Goal: Task Accomplishment & Management: Use online tool/utility

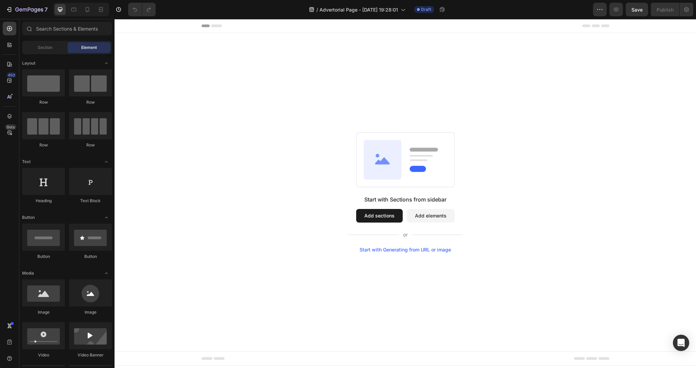
click at [305, 179] on div "Start with Sections from sidebar Add sections Add elements Start with Generatin…" at bounding box center [405, 192] width 533 height 120
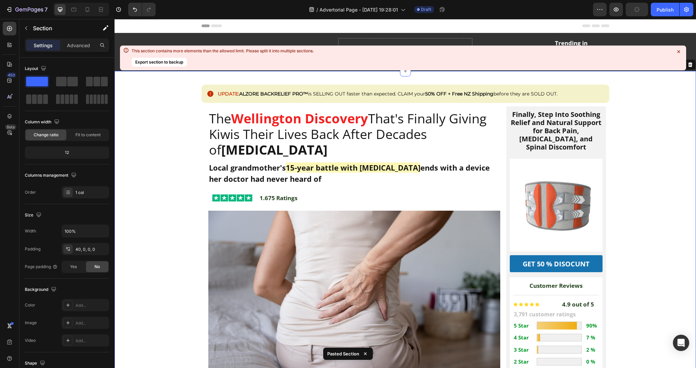
scroll to position [21, 0]
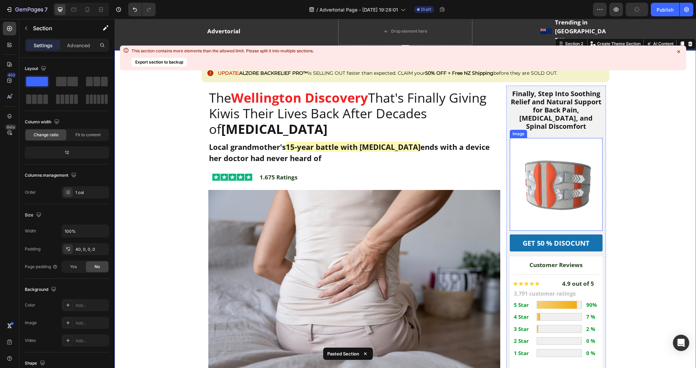
click at [558, 156] on img at bounding box center [556, 184] width 93 height 93
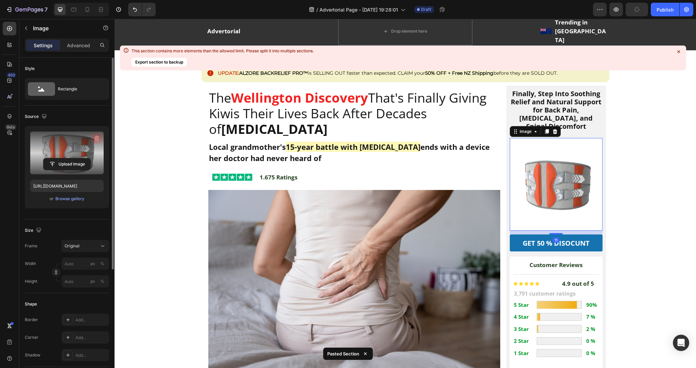
click at [98, 138] on icon "button" at bounding box center [97, 139] width 1 height 2
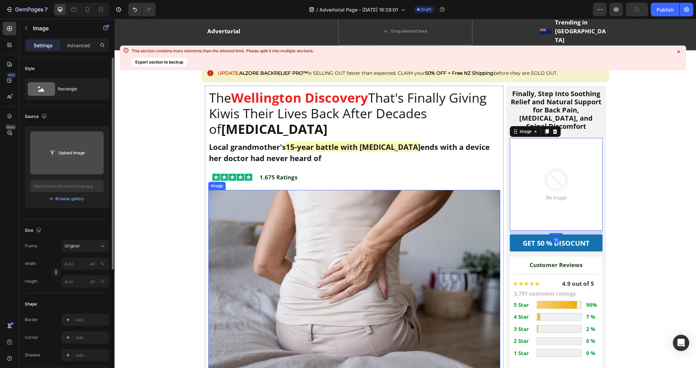
click at [381, 254] on img at bounding box center [354, 287] width 292 height 195
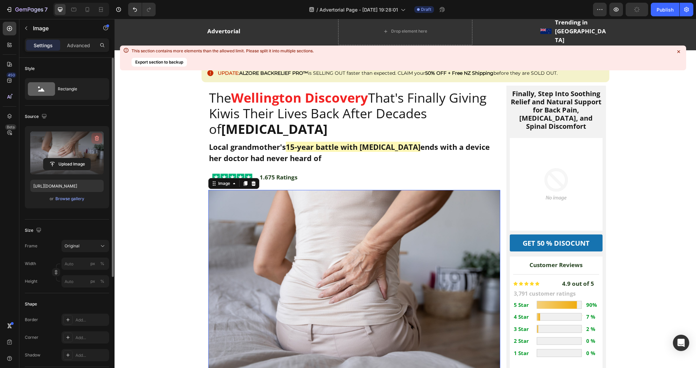
click at [97, 138] on icon "button" at bounding box center [97, 139] width 1 height 2
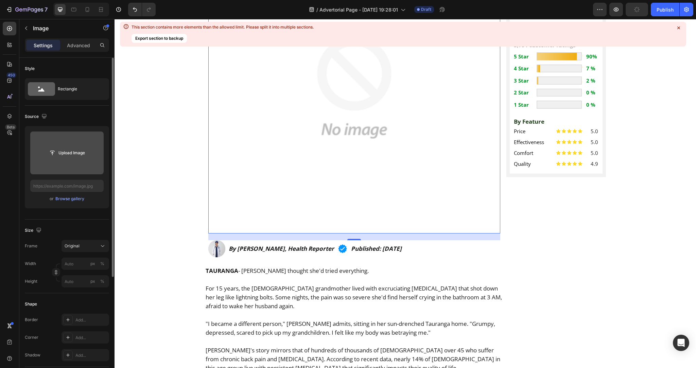
scroll to position [401, 0]
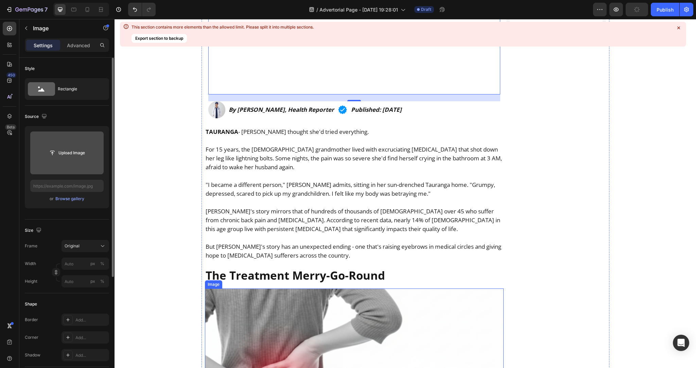
click at [295, 332] on img at bounding box center [354, 374] width 299 height 170
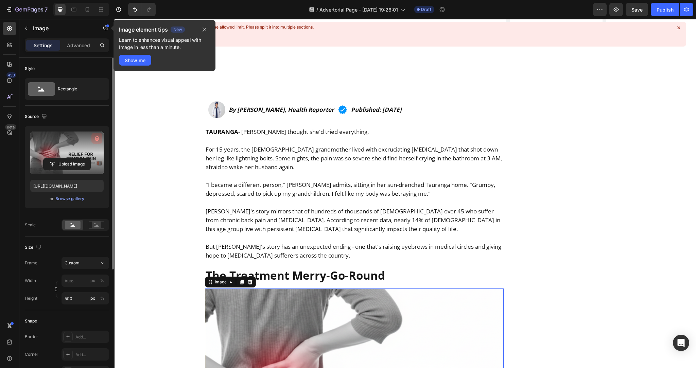
click at [95, 139] on icon "button" at bounding box center [97, 138] width 4 height 5
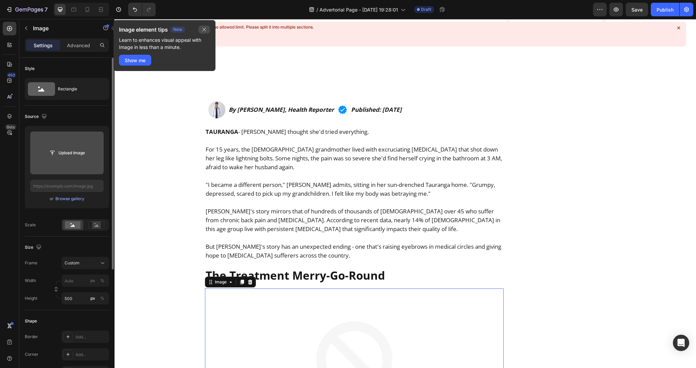
click at [206, 31] on icon "button" at bounding box center [205, 30] width 4 height 4
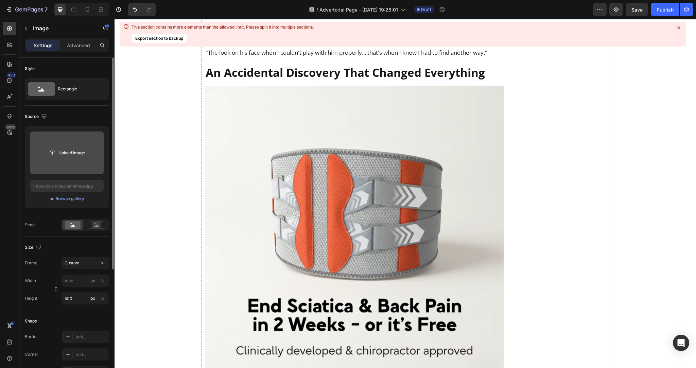
scroll to position [930, 0]
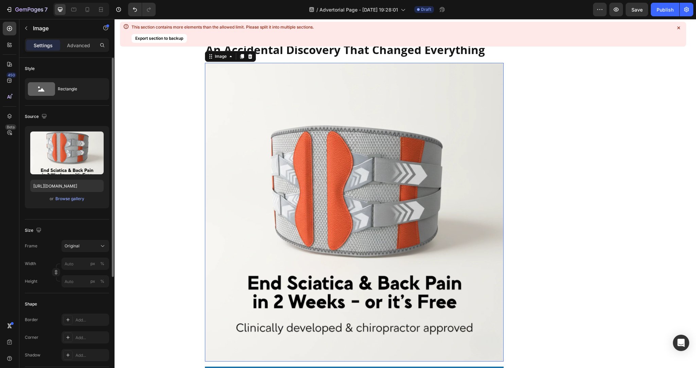
click at [296, 219] on img at bounding box center [354, 212] width 299 height 299
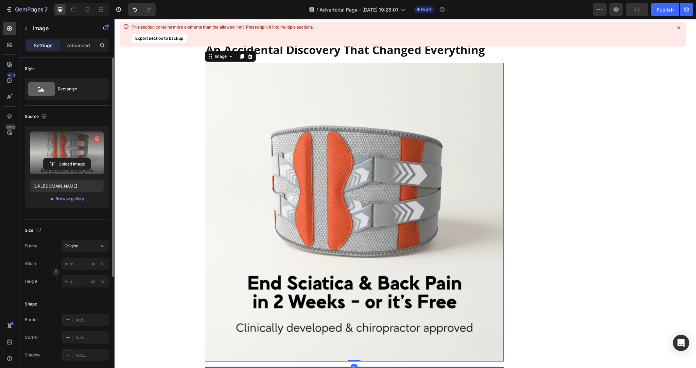
click at [96, 137] on icon "button" at bounding box center [97, 138] width 4 height 5
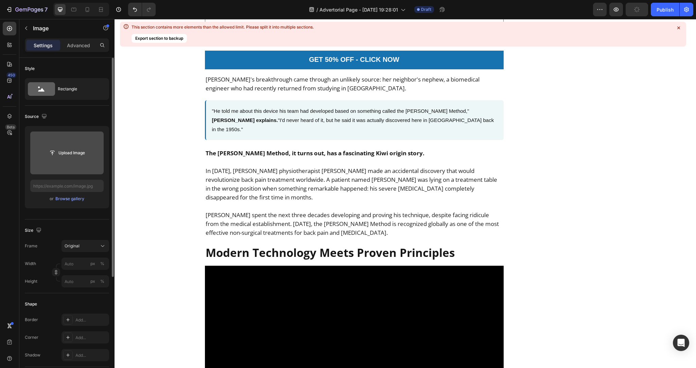
scroll to position [1345, 0]
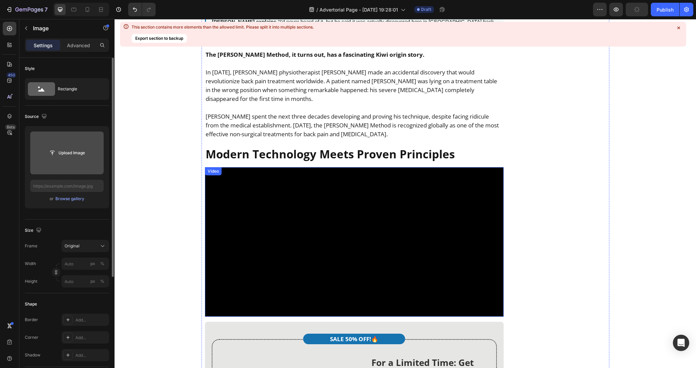
click at [305, 275] on video at bounding box center [354, 242] width 299 height 150
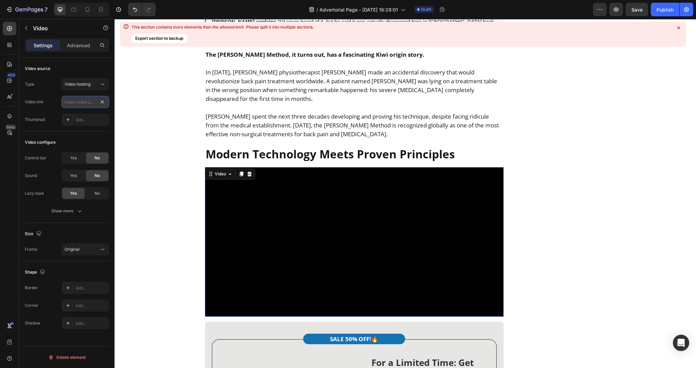
scroll to position [0, 0]
click at [91, 147] on div "Video configure" at bounding box center [67, 142] width 84 height 11
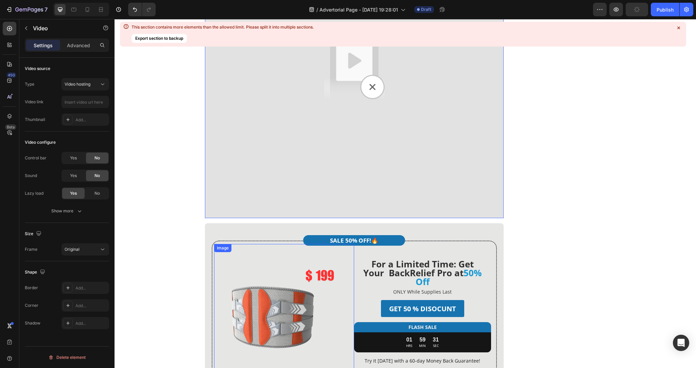
scroll to position [1607, 0]
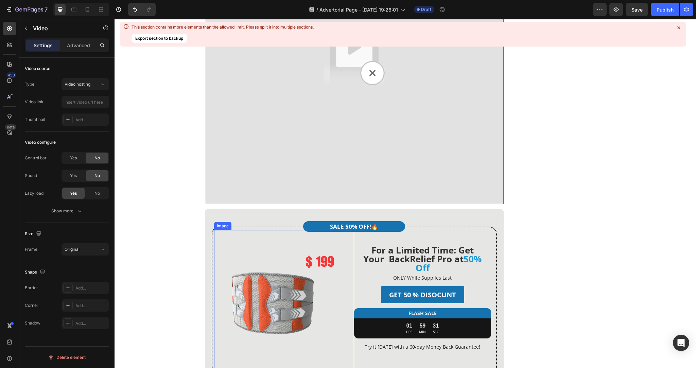
click at [307, 285] on img at bounding box center [284, 300] width 140 height 140
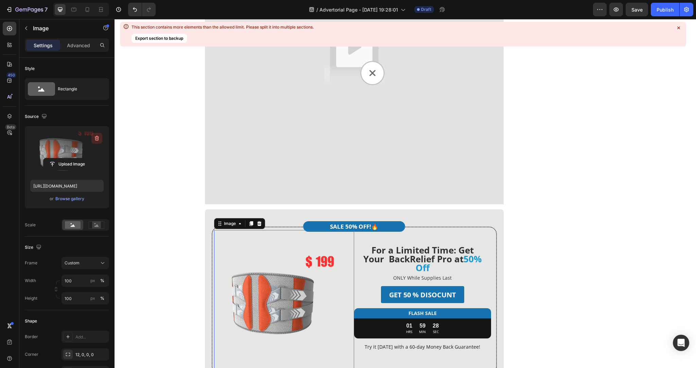
click at [97, 138] on icon "button" at bounding box center [97, 139] width 1 height 2
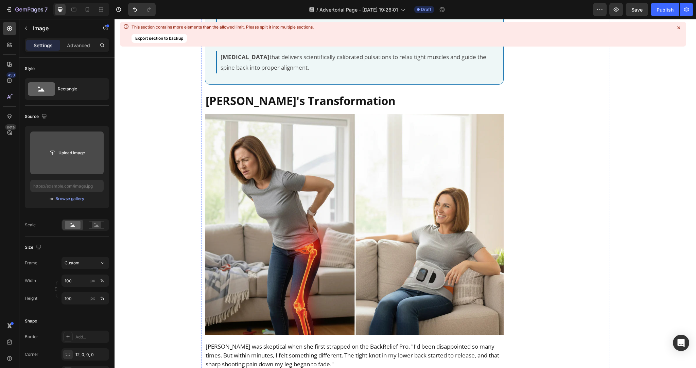
scroll to position [2131, 0]
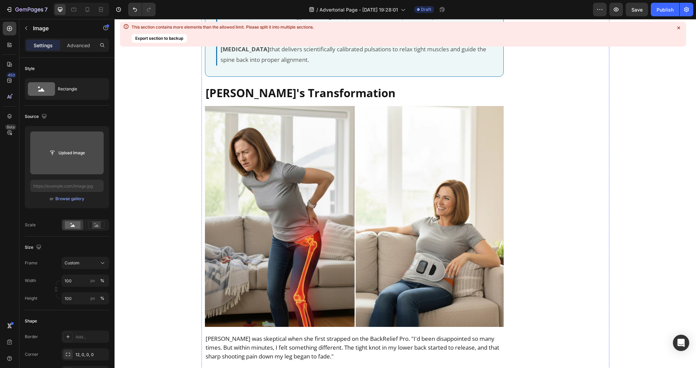
click at [321, 186] on img at bounding box center [354, 216] width 299 height 221
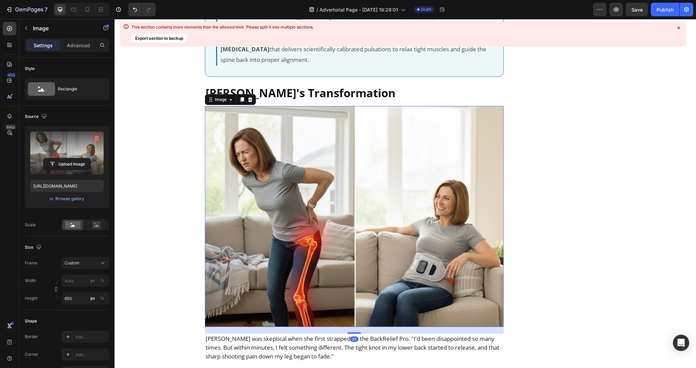
click at [98, 139] on icon "button" at bounding box center [97, 138] width 7 height 7
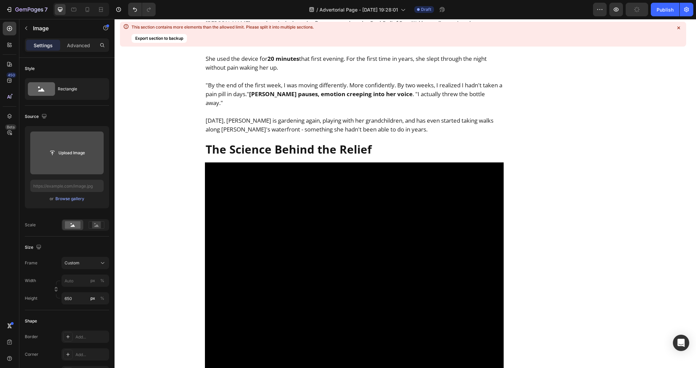
scroll to position [2541, 0]
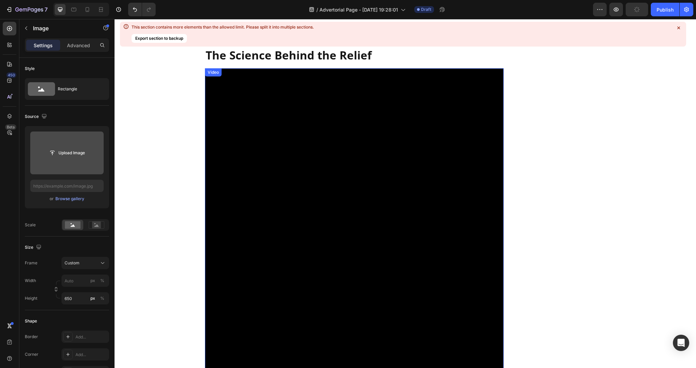
click at [310, 183] on video at bounding box center [354, 255] width 299 height 374
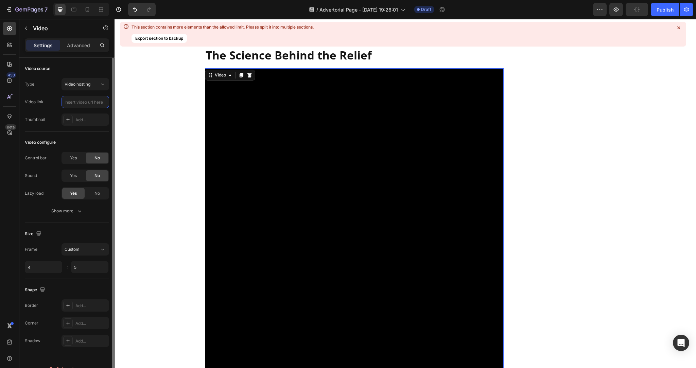
scroll to position [0, 0]
click at [173, 114] on div "UPDATE: ALZORE BACKRELIEF PRO™ is SELLING OUT faster than expected. CLAIM your …" at bounding box center [406, 152] width 582 height 5233
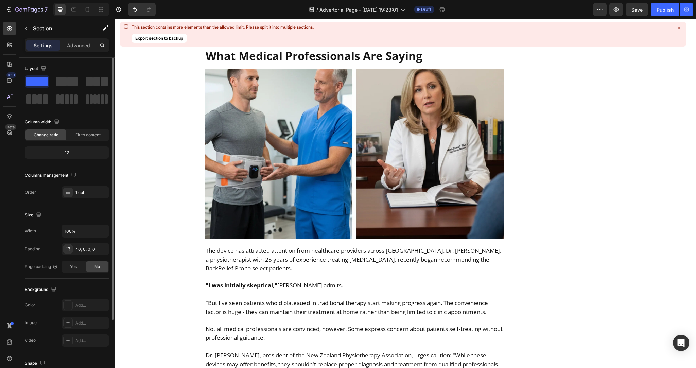
scroll to position [3256, 0]
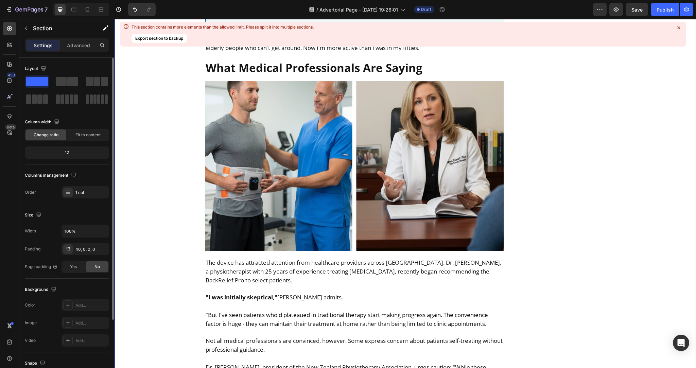
click at [303, 175] on img at bounding box center [354, 166] width 299 height 170
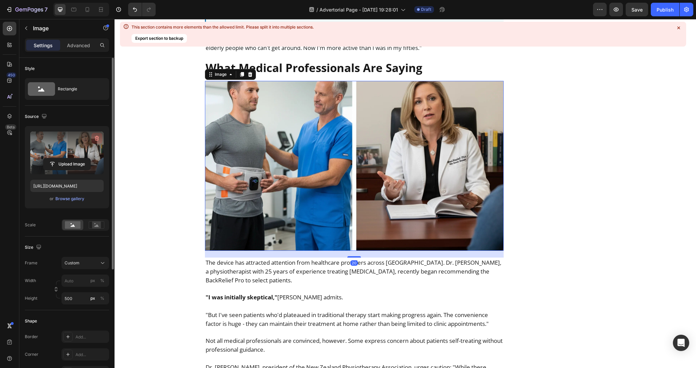
click at [96, 140] on icon "button" at bounding box center [97, 138] width 7 height 7
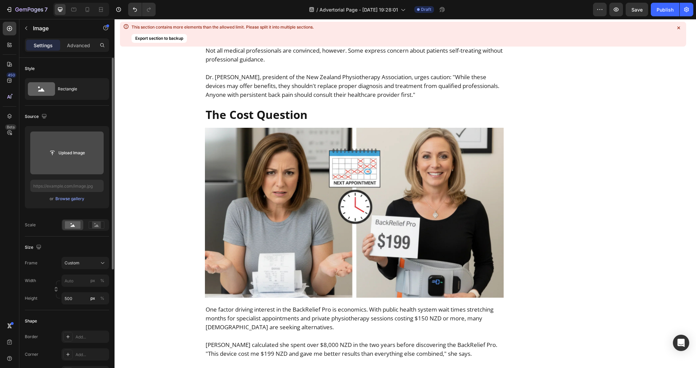
scroll to position [3582, 0]
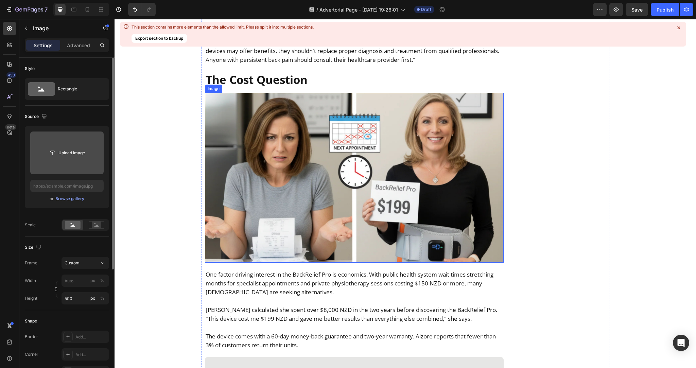
click at [270, 218] on img at bounding box center [354, 178] width 299 height 170
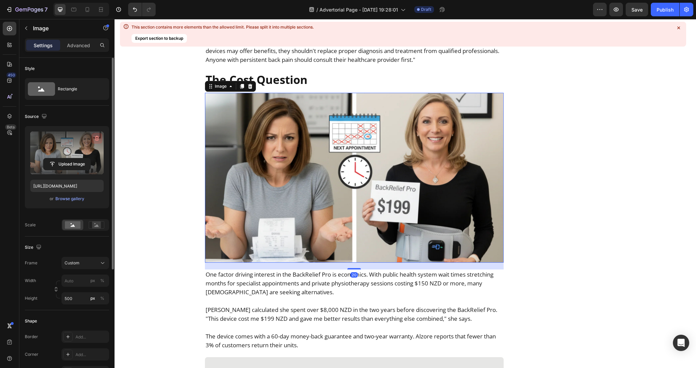
click at [98, 139] on icon "button" at bounding box center [97, 139] width 1 height 2
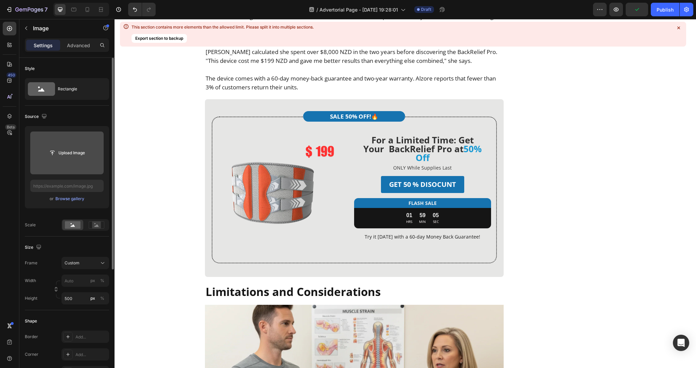
scroll to position [3822, 0]
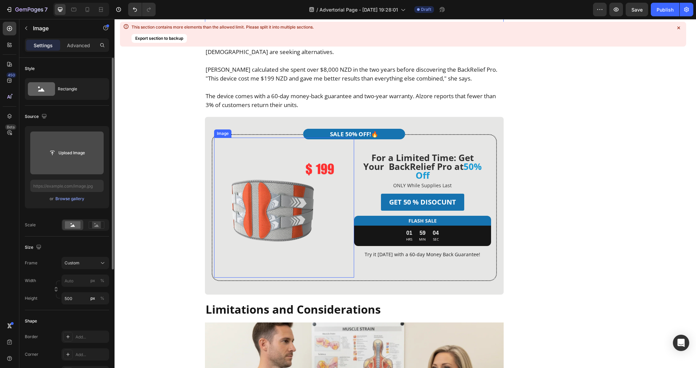
click at [291, 181] on img at bounding box center [284, 208] width 140 height 140
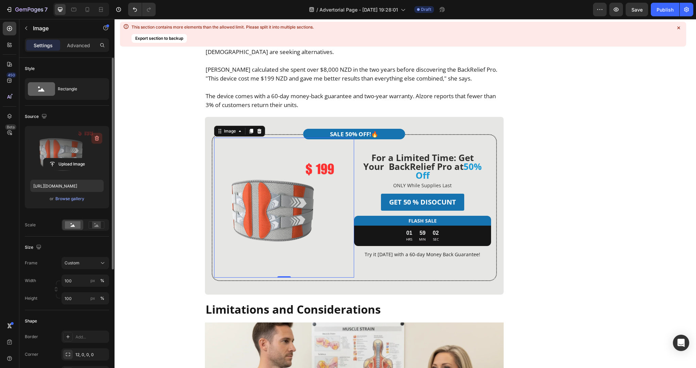
click at [96, 139] on icon "button" at bounding box center [96, 139] width 1 height 2
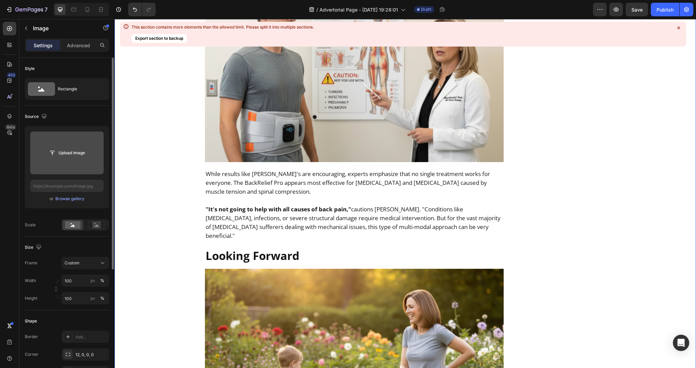
scroll to position [3978, 0]
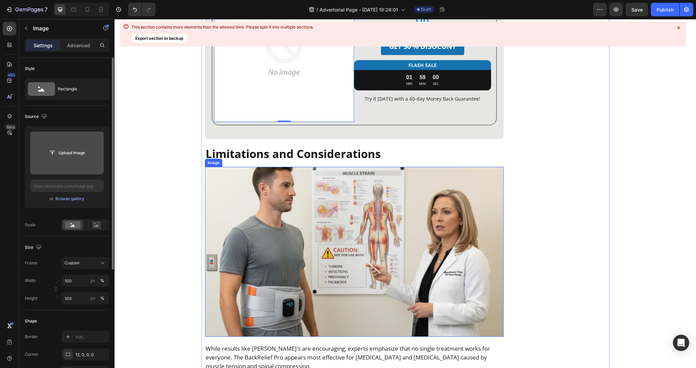
click at [295, 229] on img at bounding box center [354, 252] width 299 height 170
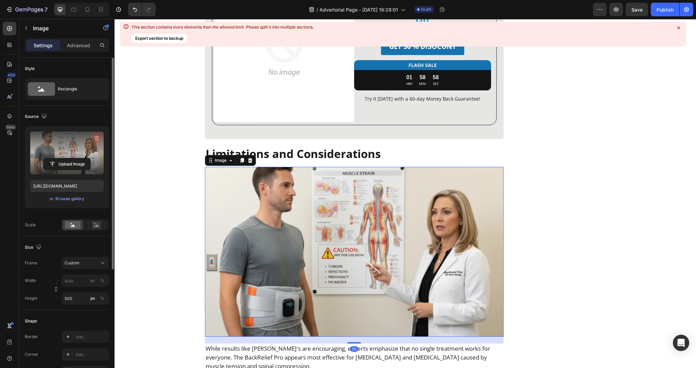
click at [95, 137] on icon "button" at bounding box center [97, 138] width 7 height 7
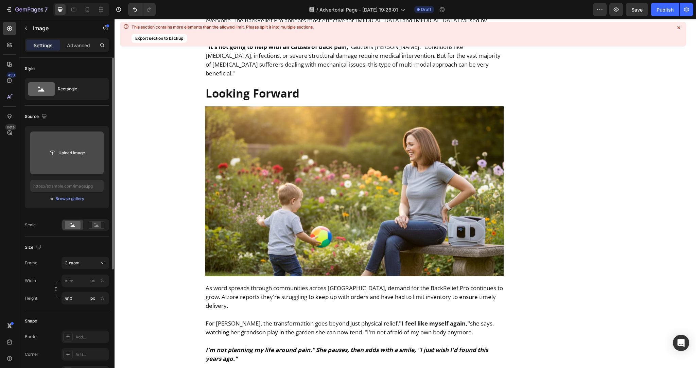
scroll to position [4318, 0]
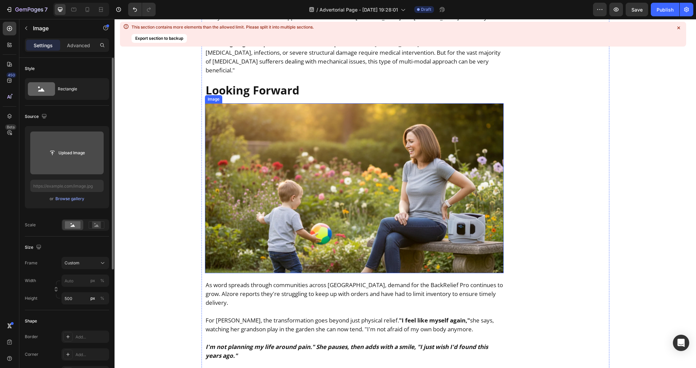
click at [320, 180] on img at bounding box center [354, 188] width 299 height 170
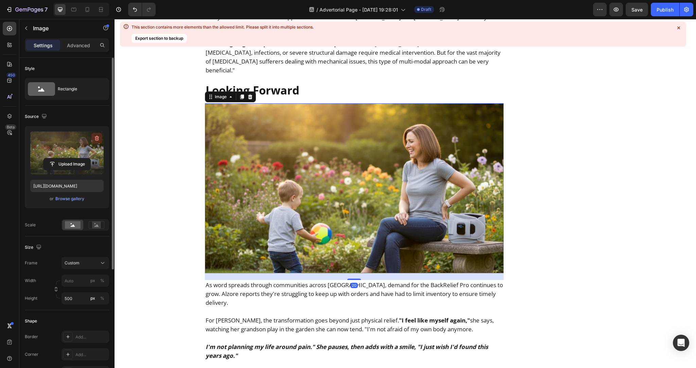
click at [98, 141] on icon "button" at bounding box center [97, 138] width 7 height 7
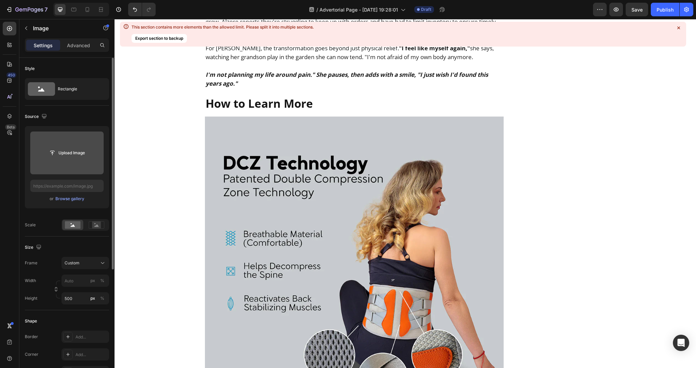
scroll to position [4591, 0]
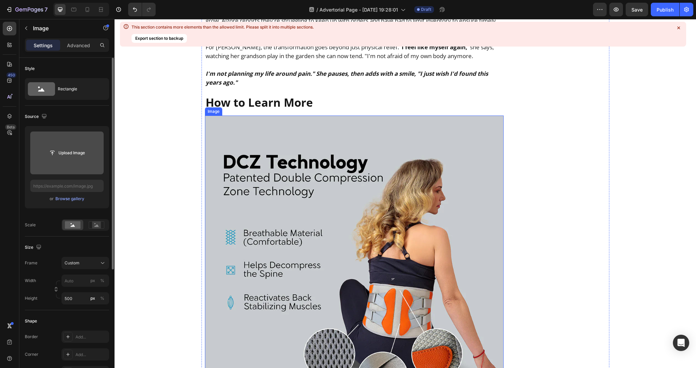
click at [317, 216] on img at bounding box center [354, 265] width 299 height 299
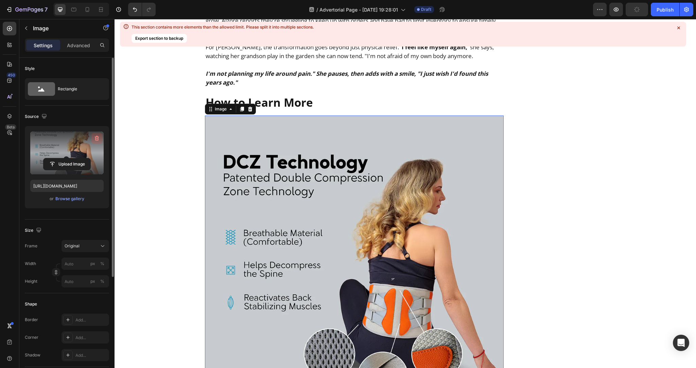
click at [97, 137] on icon "button" at bounding box center [97, 138] width 4 height 5
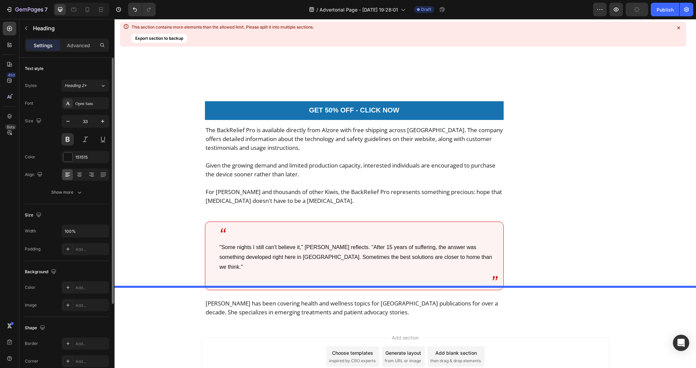
scroll to position [4928, 0]
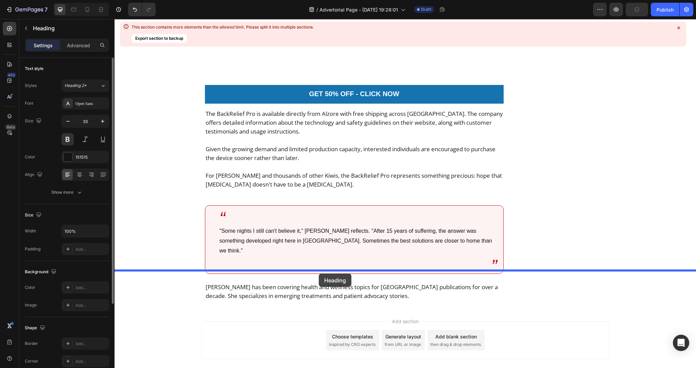
drag, startPoint x: 337, startPoint y: 136, endPoint x: 319, endPoint y: 274, distance: 139.2
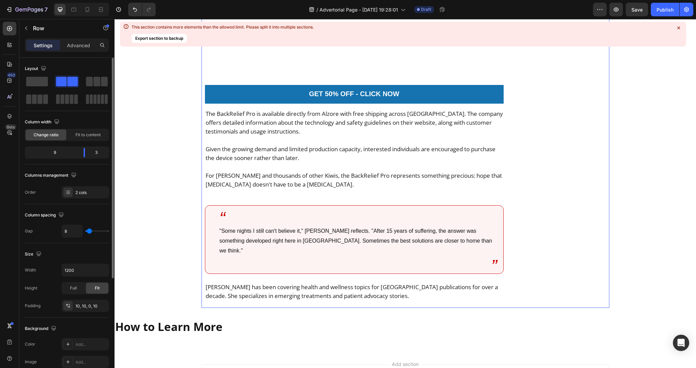
click at [386, 319] on h2 "How to Learn More" at bounding box center [406, 327] width 582 height 16
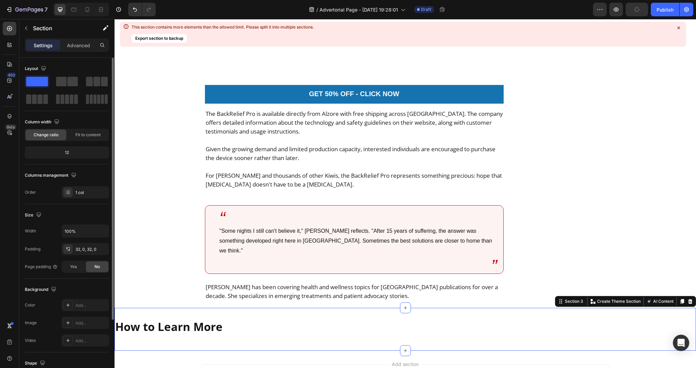
click at [378, 308] on div "How to Learn More Heading Section 3 You can create reusable sections Create The…" at bounding box center [406, 329] width 582 height 43
click at [9, 21] on div "450 Beta" at bounding box center [9, 193] width 19 height 349
click at [9, 27] on icon at bounding box center [9, 28] width 7 height 7
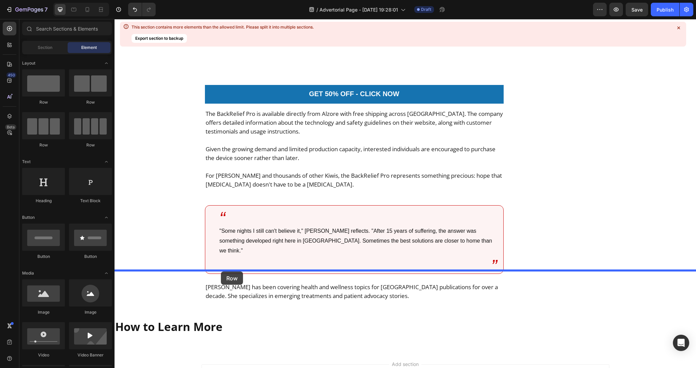
drag, startPoint x: 160, startPoint y: 110, endPoint x: 221, endPoint y: 272, distance: 173.0
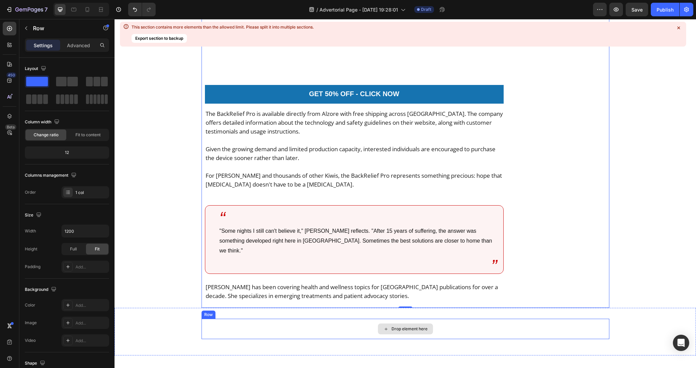
click at [333, 319] on div "Drop element here" at bounding box center [406, 329] width 408 height 20
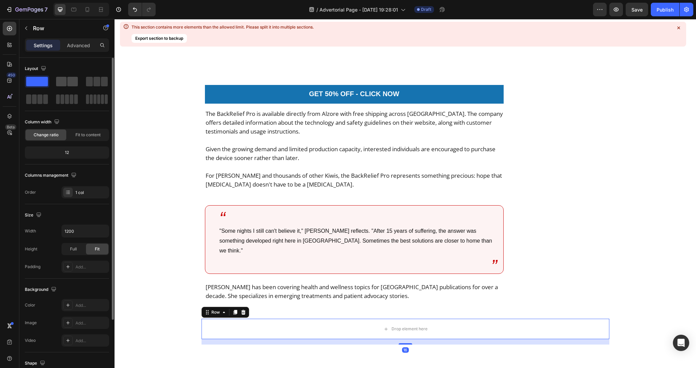
click at [73, 78] on span at bounding box center [72, 82] width 11 height 10
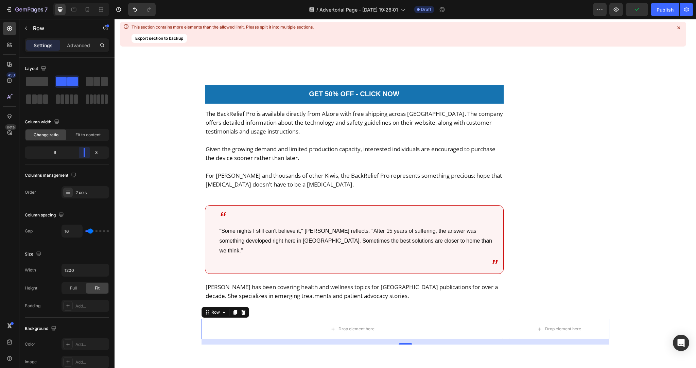
drag, startPoint x: 68, startPoint y: 155, endPoint x: 88, endPoint y: 157, distance: 19.8
click at [88, 0] on body "7 / Advertorial Page - [DATE] 19:28:01 Draft Preview Publish 450 Beta Sections(…" at bounding box center [348, 0] width 696 height 0
click at [166, 367] on h2 "How to Learn More" at bounding box center [406, 375] width 582 height 16
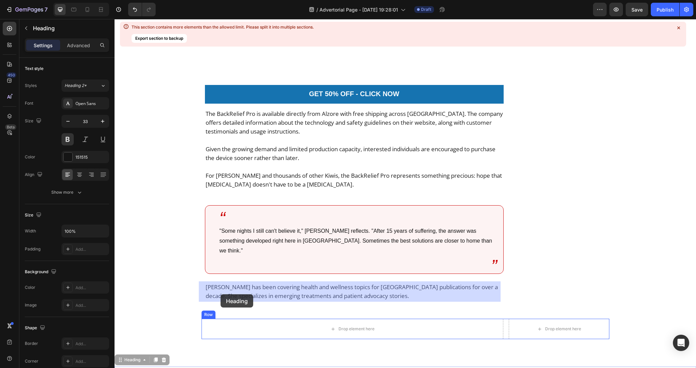
drag, startPoint x: 120, startPoint y: 324, endPoint x: 221, endPoint y: 294, distance: 104.6
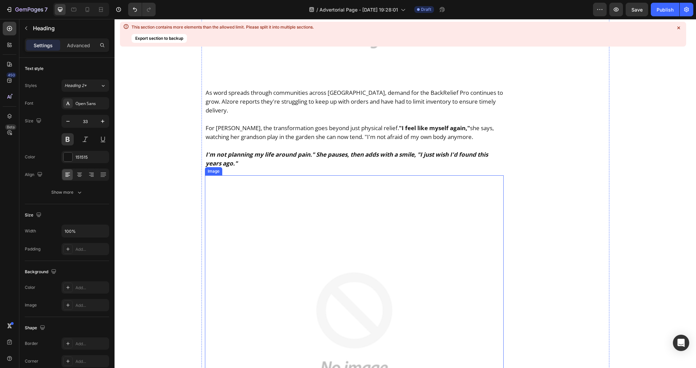
scroll to position [4593, 0]
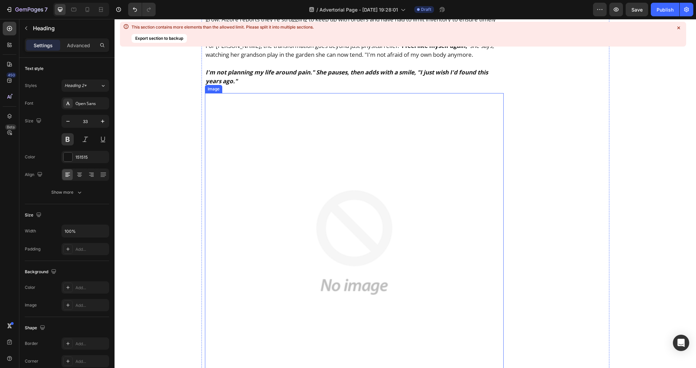
click at [249, 208] on img at bounding box center [354, 242] width 299 height 299
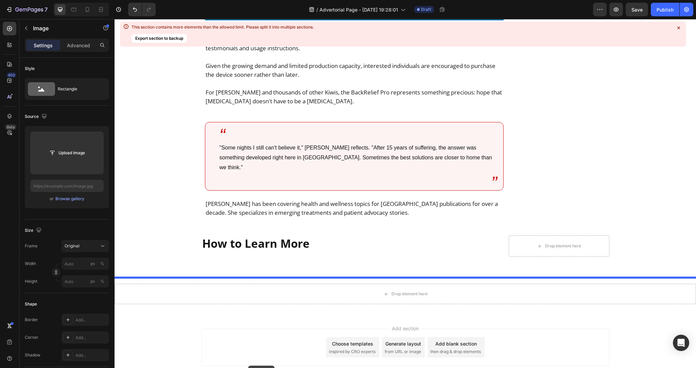
scroll to position [4997, 0]
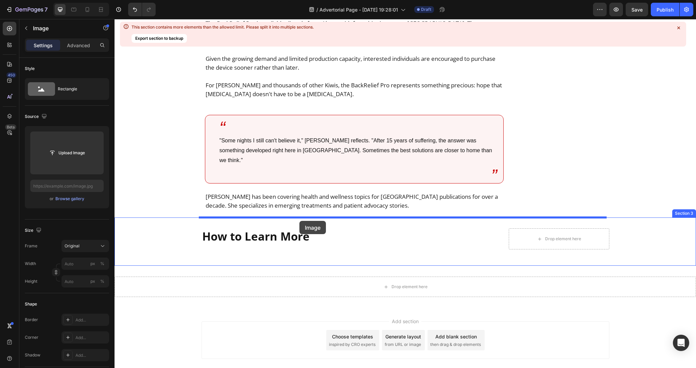
drag, startPoint x: 206, startPoint y: 58, endPoint x: 300, endPoint y: 221, distance: 187.5
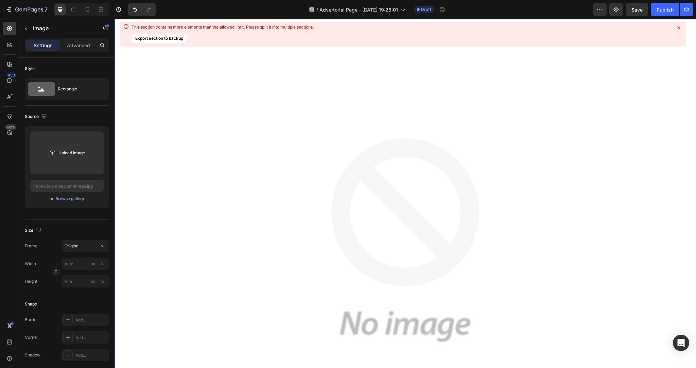
scroll to position [4691, 0]
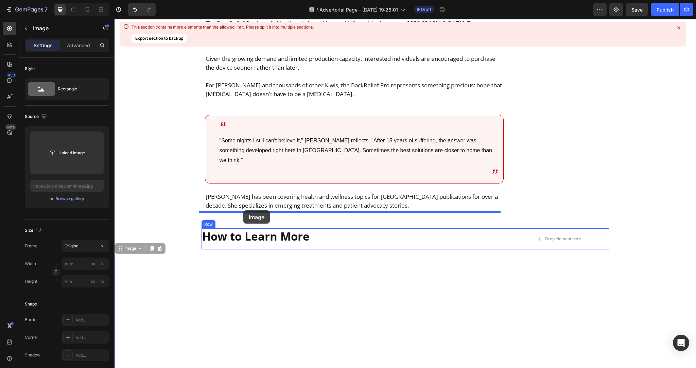
drag, startPoint x: 118, startPoint y: 211, endPoint x: 243, endPoint y: 210, distance: 125.8
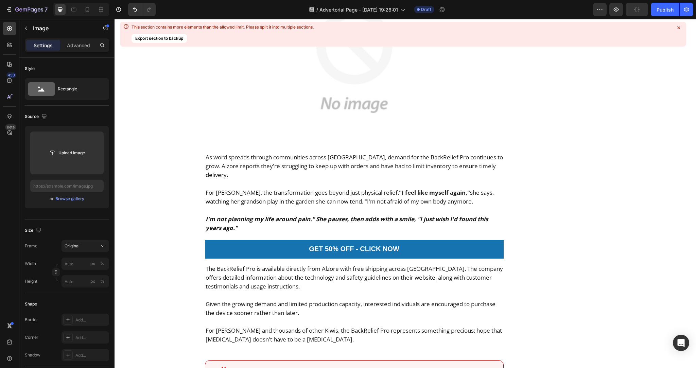
scroll to position [4447, 0]
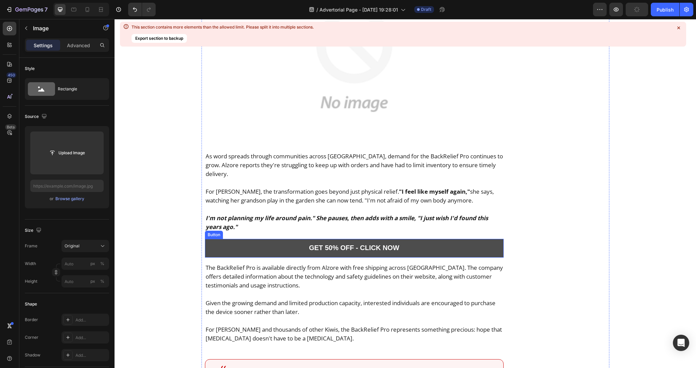
click at [207, 239] on link "GET 50% OFF - CLICK NOW" at bounding box center [354, 248] width 299 height 19
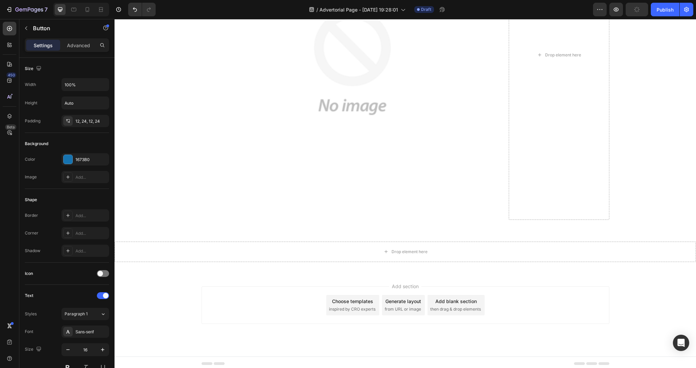
scroll to position [4995, 0]
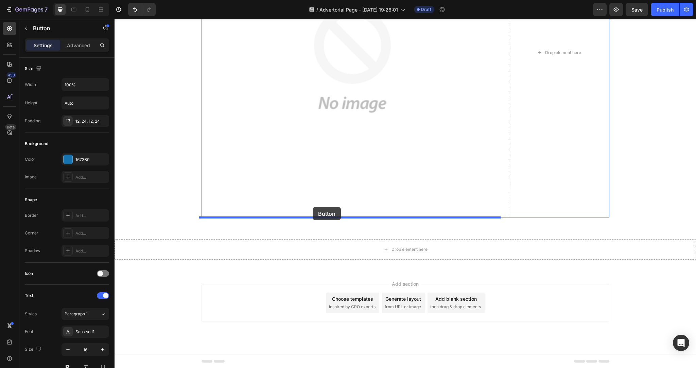
drag, startPoint x: 206, startPoint y: 205, endPoint x: 313, endPoint y: 207, distance: 106.4
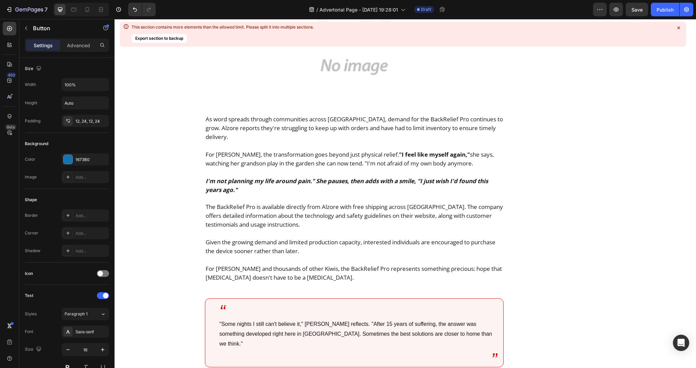
scroll to position [4486, 0]
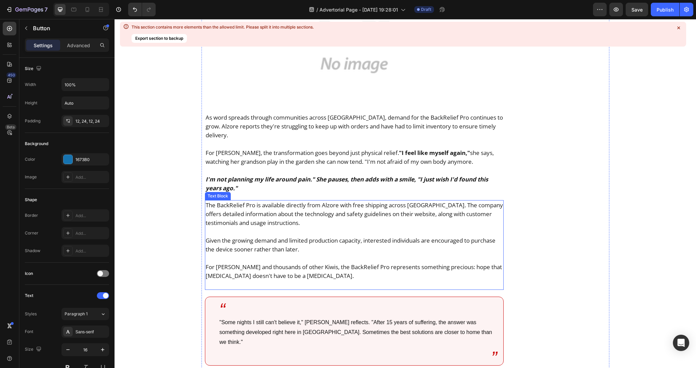
click at [293, 201] on p "The BackRelief Pro is available directly from Alzore with free shipping across …" at bounding box center [355, 214] width 298 height 27
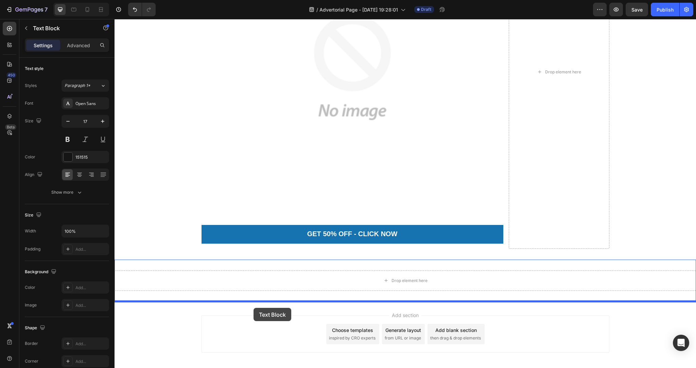
scroll to position [4965, 0]
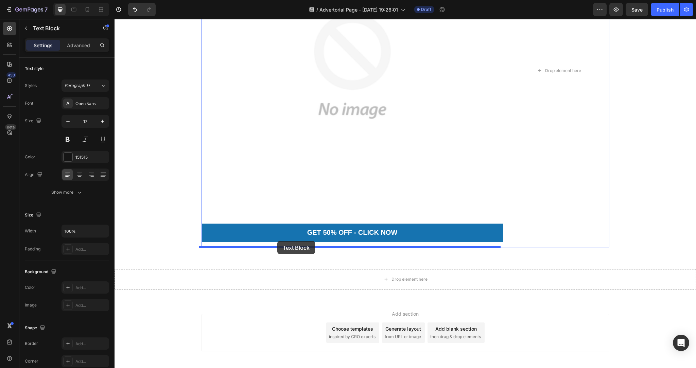
drag, startPoint x: 207, startPoint y: 167, endPoint x: 277, endPoint y: 241, distance: 102.7
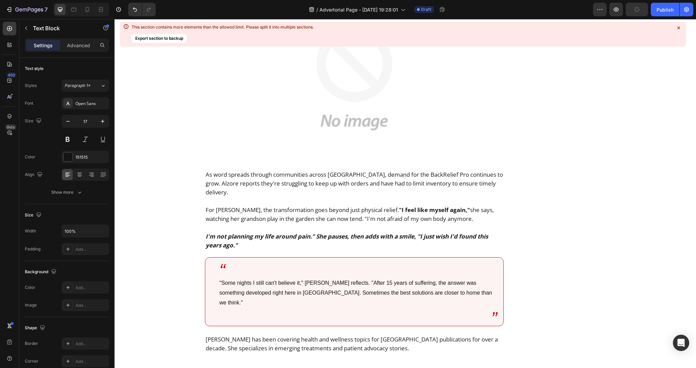
scroll to position [4429, 0]
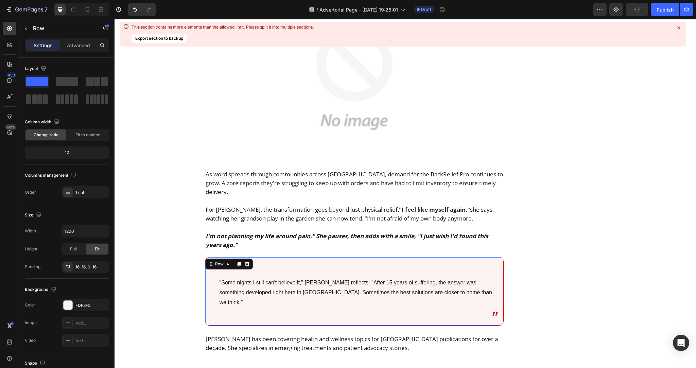
click at [205, 257] on div "“ Text Block "Some nights I still can't believe it," [PERSON_NAME] reflects. "A…" at bounding box center [354, 291] width 299 height 69
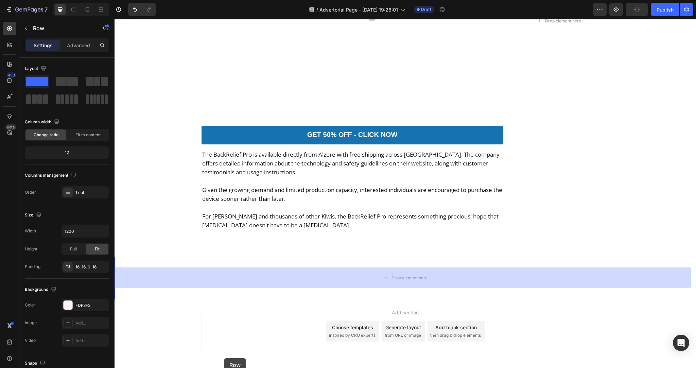
scroll to position [4986, 0]
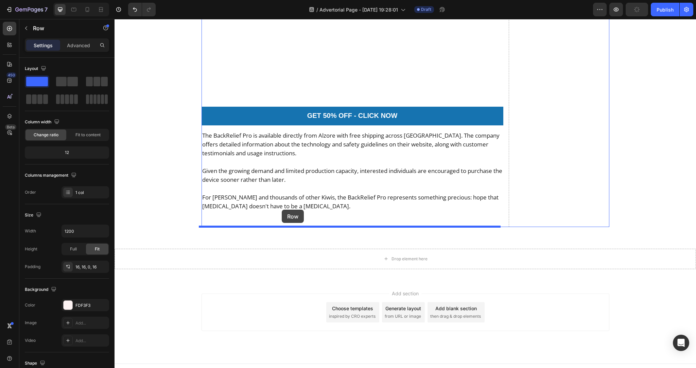
drag, startPoint x: 208, startPoint y: 239, endPoint x: 282, endPoint y: 210, distance: 78.5
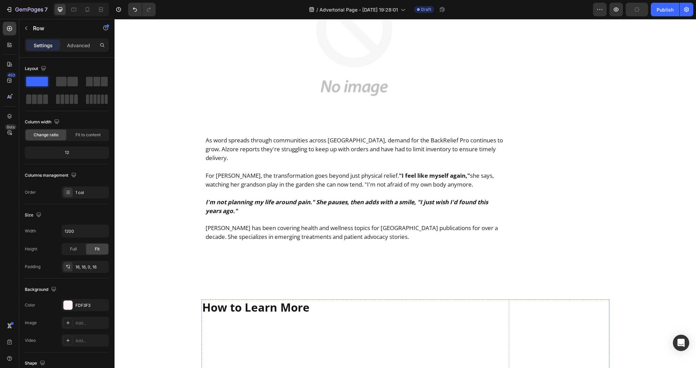
scroll to position [4455, 0]
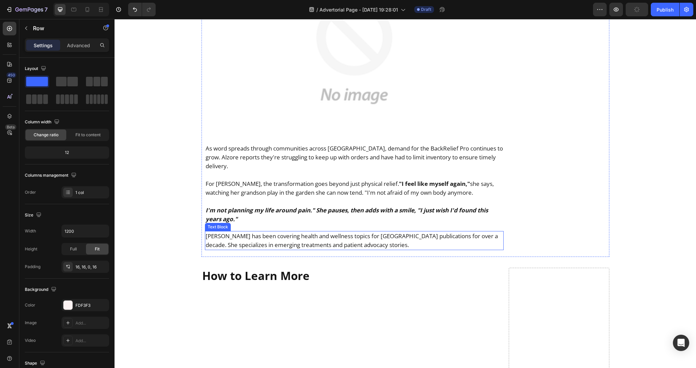
click at [236, 232] on p "[PERSON_NAME] has been covering health and wellness topics for [GEOGRAPHIC_DATA…" at bounding box center [355, 241] width 298 height 18
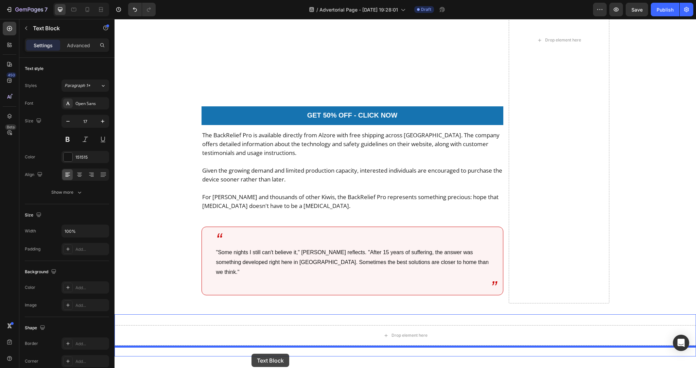
scroll to position [4939, 0]
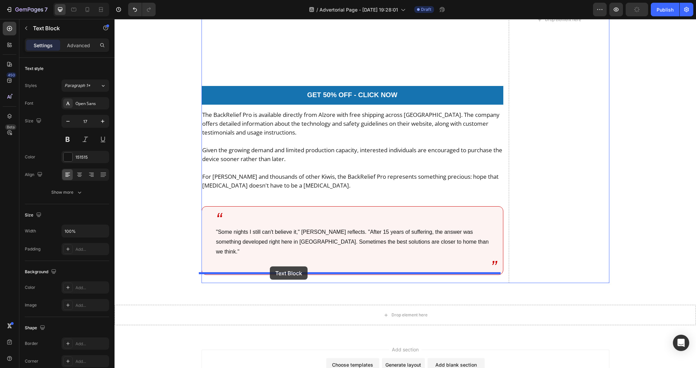
drag, startPoint x: 208, startPoint y: 199, endPoint x: 270, endPoint y: 267, distance: 91.7
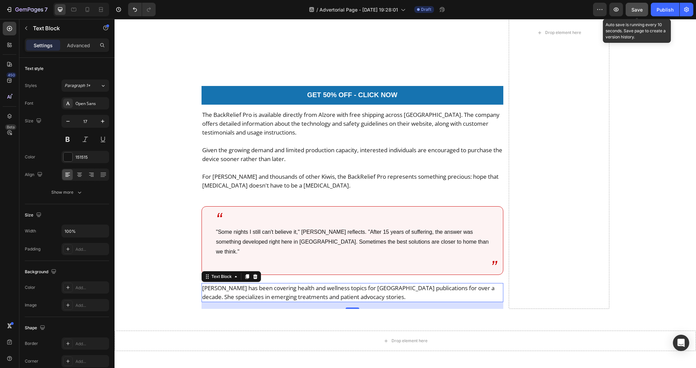
click at [633, 8] on span "Save" at bounding box center [637, 10] width 11 height 6
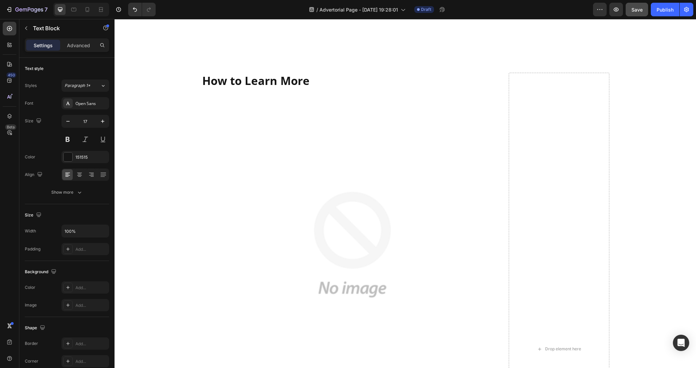
scroll to position [4995, 0]
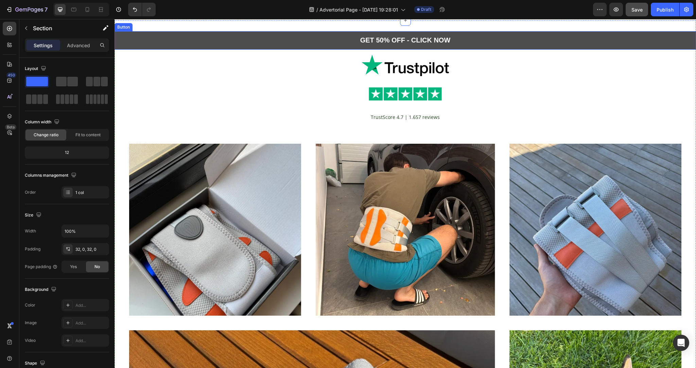
scroll to position [5244, 0]
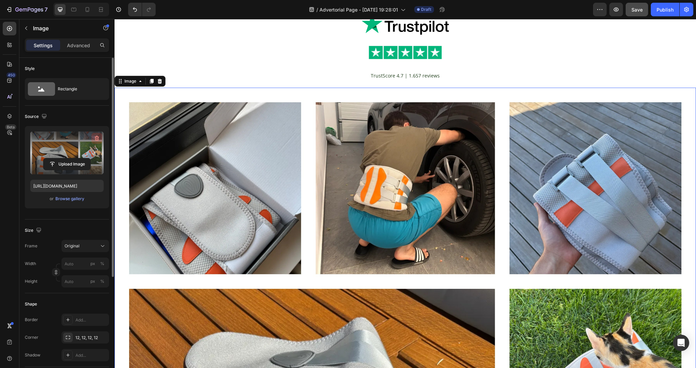
click at [97, 137] on icon "button" at bounding box center [97, 138] width 7 height 7
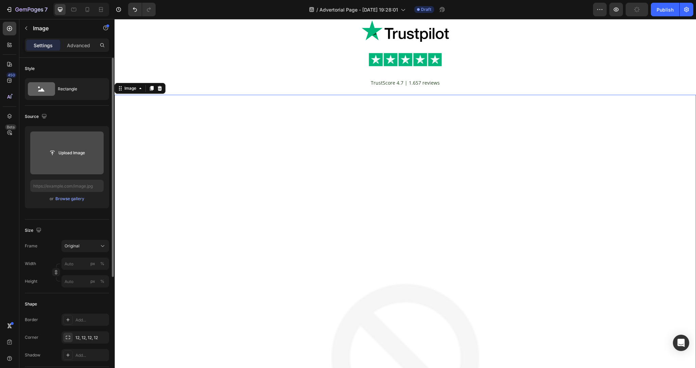
scroll to position [5162, 0]
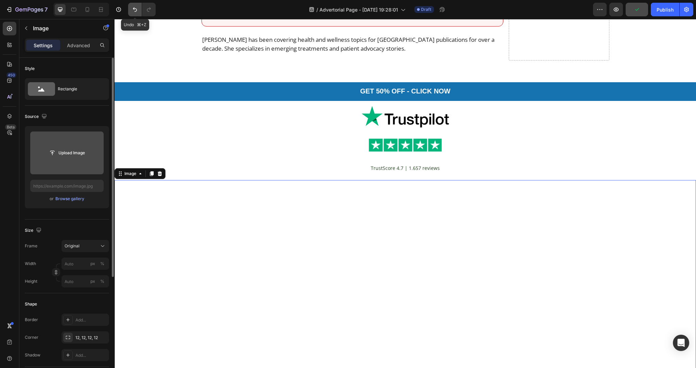
click at [135, 9] on icon "Undo/Redo" at bounding box center [135, 9] width 4 height 4
type input "[URL][DOMAIN_NAME]"
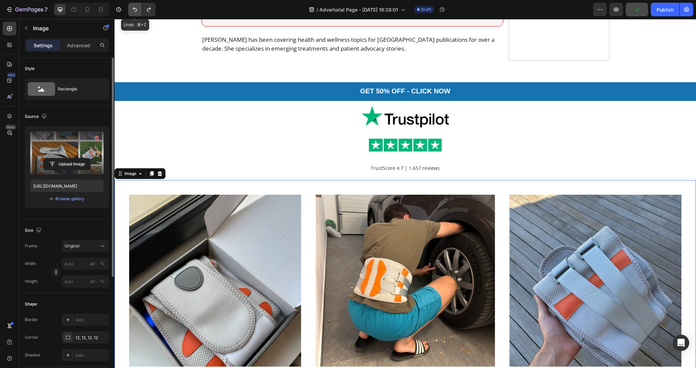
click at [135, 9] on icon "Undo/Redo" at bounding box center [135, 9] width 4 height 4
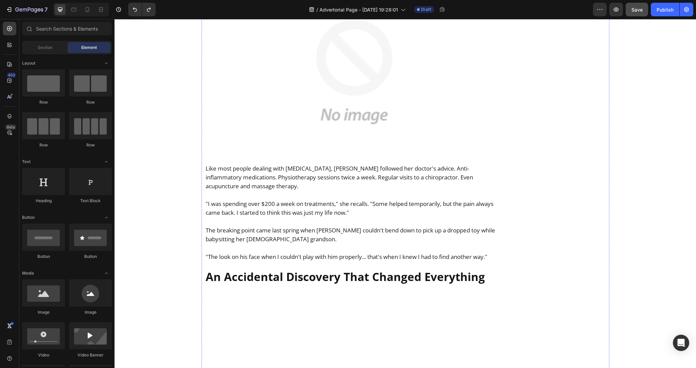
scroll to position [704, 0]
